Goal: Task Accomplishment & Management: Use online tool/utility

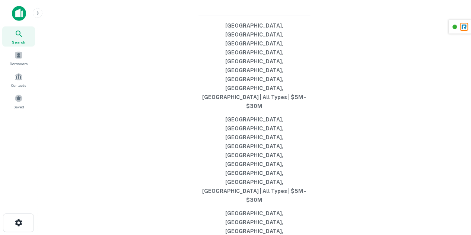
click at [15, 89] on div "Search Borrowers Contacts Saved" at bounding box center [18, 68] width 37 height 85
click at [15, 95] on span at bounding box center [19, 98] width 8 height 8
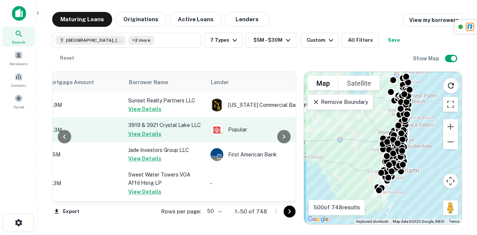
scroll to position [0, 200]
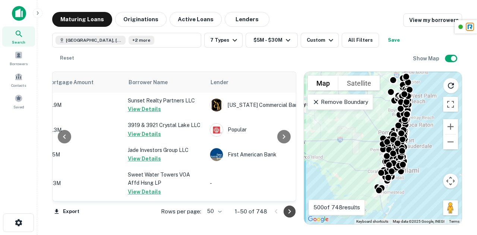
click at [293, 215] on icon "Go to next page" at bounding box center [289, 211] width 9 height 9
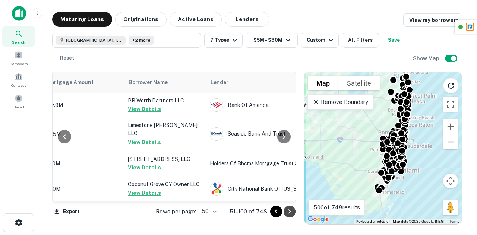
click at [293, 215] on icon "Go to next page" at bounding box center [289, 211] width 9 height 9
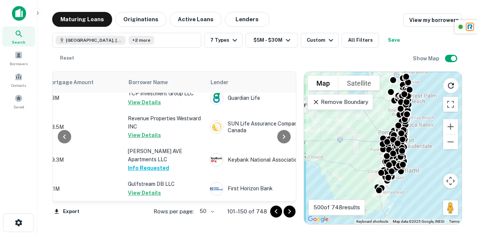
scroll to position [1238, 200]
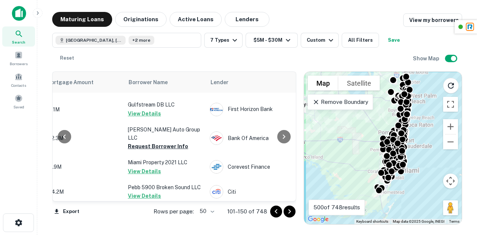
drag, startPoint x: 292, startPoint y: 214, endPoint x: 268, endPoint y: 66, distance: 149.9
click at [292, 214] on icon "Go to next page" at bounding box center [289, 211] width 9 height 9
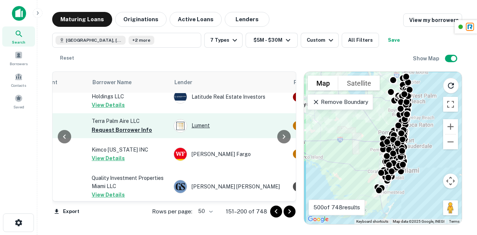
scroll to position [0, 236]
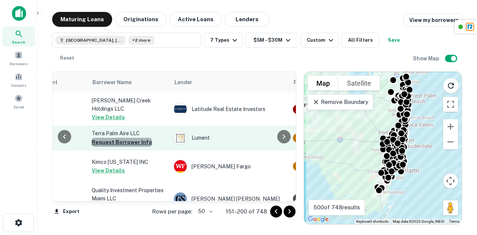
click at [133, 138] on button "Request Borrower Info" at bounding box center [122, 142] width 60 height 9
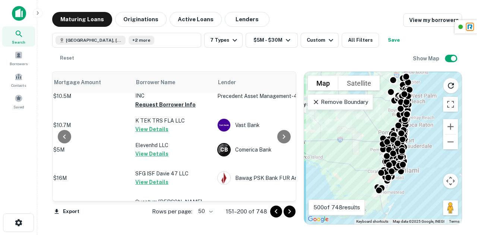
scroll to position [168, 192]
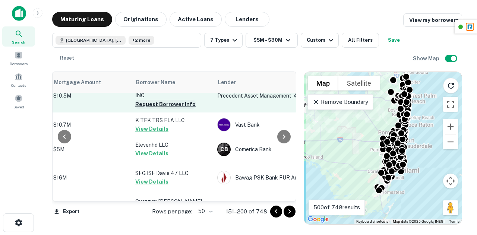
click at [151, 109] on button "Request Borrower Info" at bounding box center [165, 104] width 60 height 9
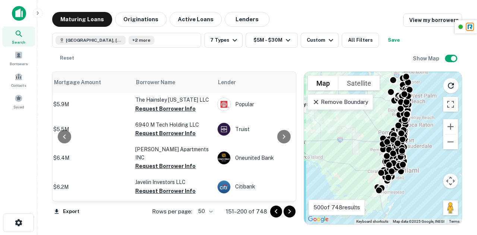
scroll to position [493, 192]
click at [156, 88] on button "Request Borrower Info" at bounding box center [165, 83] width 60 height 9
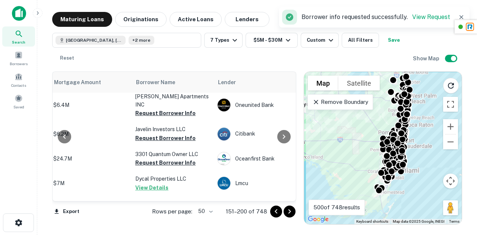
scroll to position [548, 192]
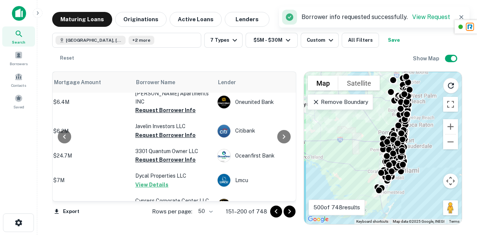
click at [175, 82] on button "Request Borrower Info" at bounding box center [165, 77] width 60 height 9
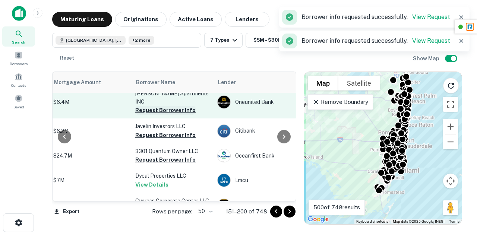
click at [179, 115] on button "Request Borrower Info" at bounding box center [165, 110] width 60 height 9
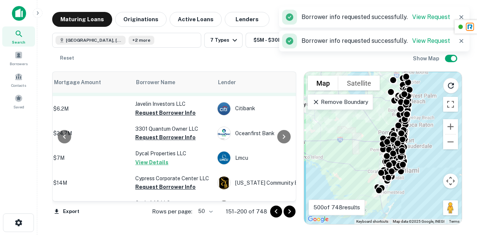
scroll to position [571, 192]
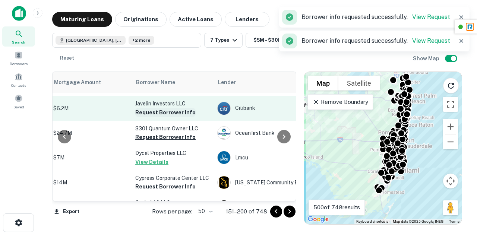
click at [159, 117] on button "Request Borrower Info" at bounding box center [165, 112] width 60 height 9
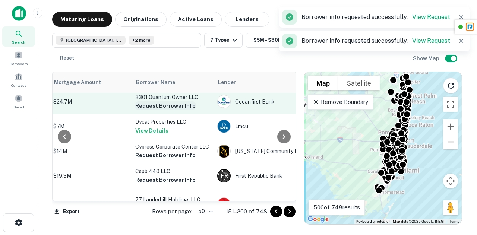
click at [165, 110] on button "Request Borrower Info" at bounding box center [165, 105] width 60 height 9
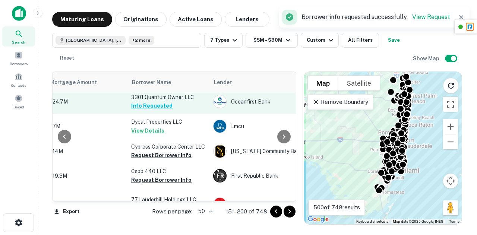
scroll to position [670, 196]
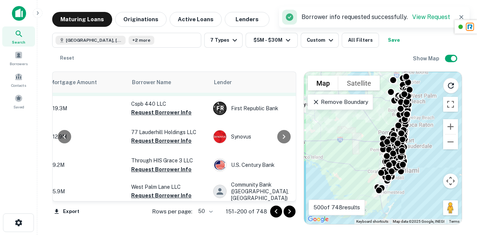
click at [162, 92] on button "Request Borrower Info" at bounding box center [161, 87] width 60 height 9
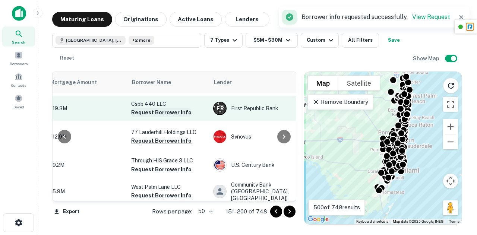
click at [159, 117] on button "Request Borrower Info" at bounding box center [161, 112] width 60 height 9
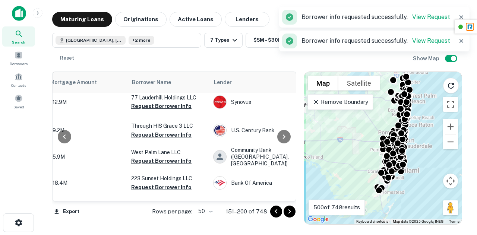
scroll to position [705, 196]
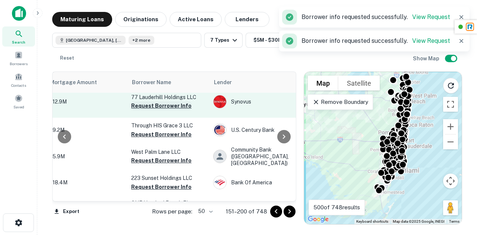
click at [170, 110] on button "Request Borrower Info" at bounding box center [161, 105] width 60 height 9
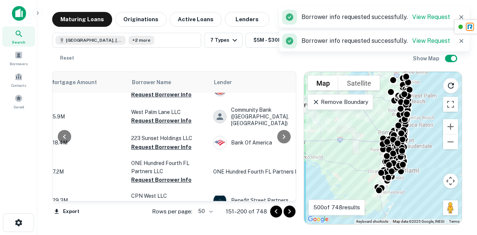
scroll to position [757, 196]
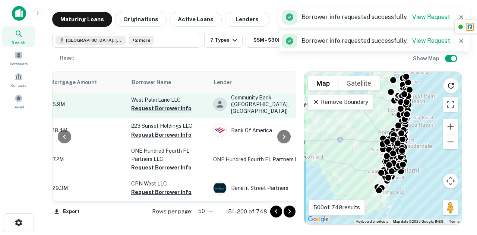
click at [157, 113] on button "Request Borrower Info" at bounding box center [161, 108] width 60 height 9
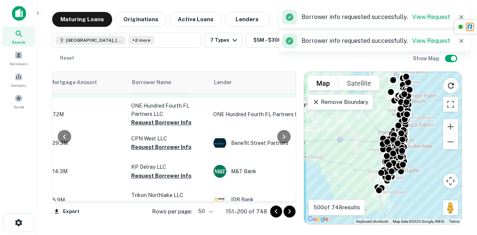
scroll to position [802, 196]
click at [160, 94] on button "Request Borrower Info" at bounding box center [161, 89] width 60 height 9
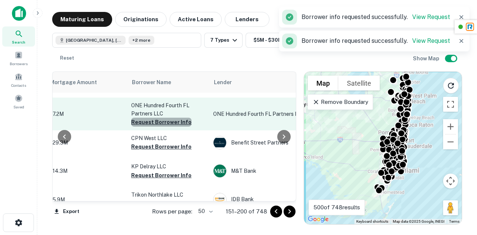
click at [162, 127] on button "Request Borrower Info" at bounding box center [161, 122] width 60 height 9
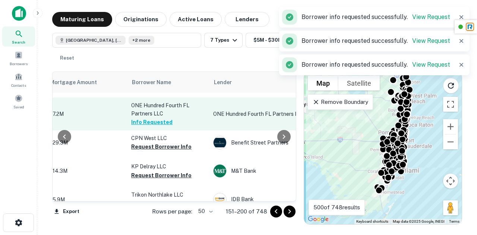
scroll to position [825, 196]
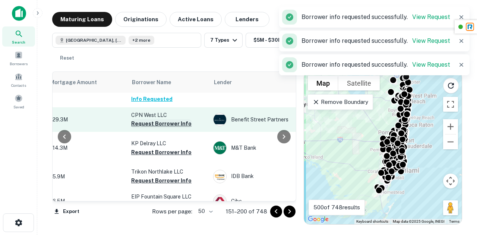
click at [162, 128] on button "Request Borrower Info" at bounding box center [161, 123] width 60 height 9
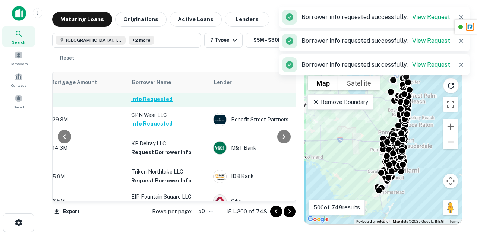
scroll to position [869, 196]
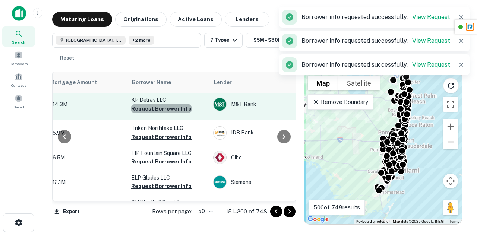
click at [162, 113] on button "Request Borrower Info" at bounding box center [161, 108] width 60 height 9
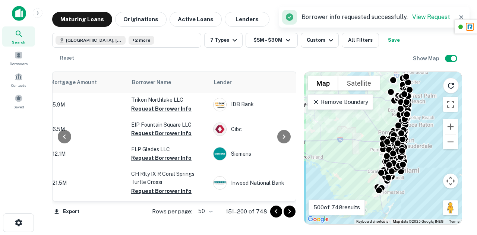
scroll to position [905, 196]
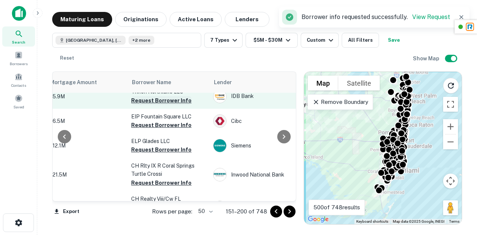
click at [173, 105] on button "Request Borrower Info" at bounding box center [161, 100] width 60 height 9
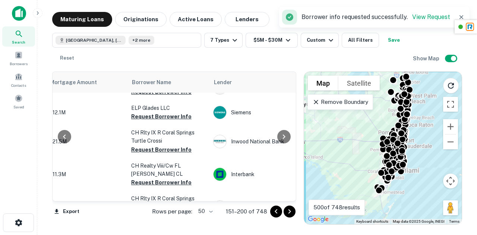
scroll to position [942, 196]
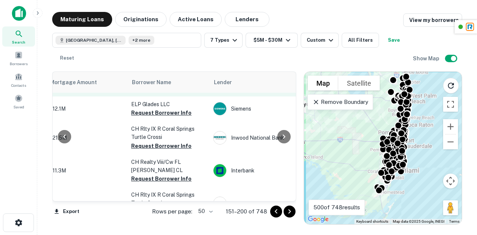
click at [177, 93] on button "Request Borrower Info" at bounding box center [161, 88] width 60 height 9
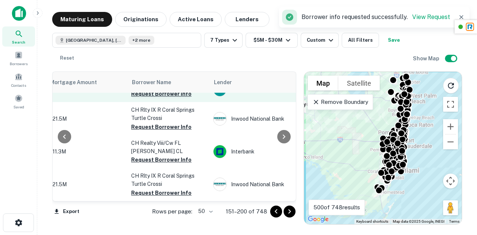
click at [161, 98] on button "Request Borrower Info" at bounding box center [161, 93] width 60 height 9
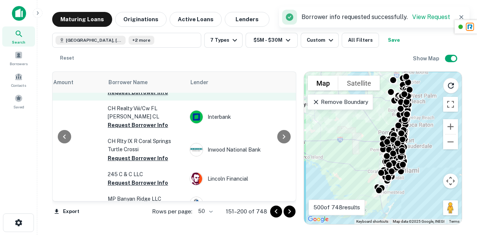
scroll to position [996, 220]
click at [154, 97] on button "Request Borrower Info" at bounding box center [137, 92] width 60 height 9
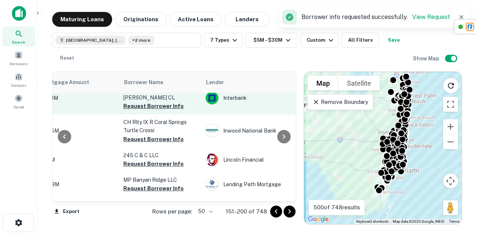
scroll to position [1029, 204]
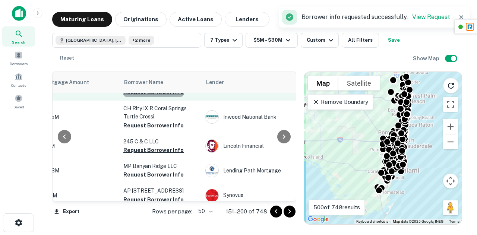
click at [153, 97] on button "Request Borrower Info" at bounding box center [153, 92] width 60 height 9
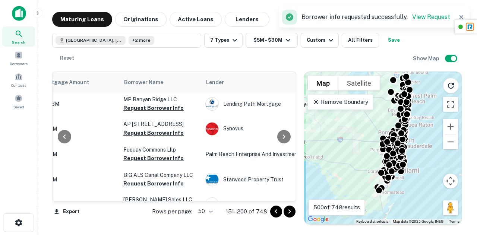
scroll to position [1097, 204]
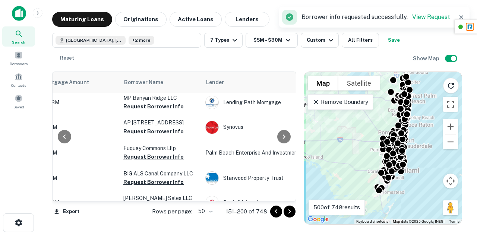
click at [145, 86] on button "Request Borrower Info" at bounding box center [153, 81] width 60 height 9
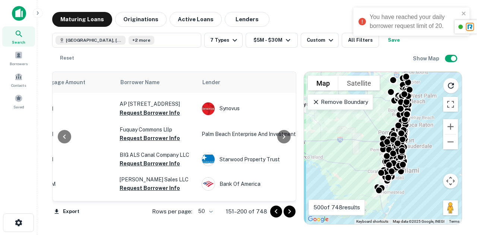
scroll to position [1116, 208]
click at [145, 67] on button "Request Borrower Info" at bounding box center [150, 62] width 60 height 9
